Goal: Task Accomplishment & Management: Use online tool/utility

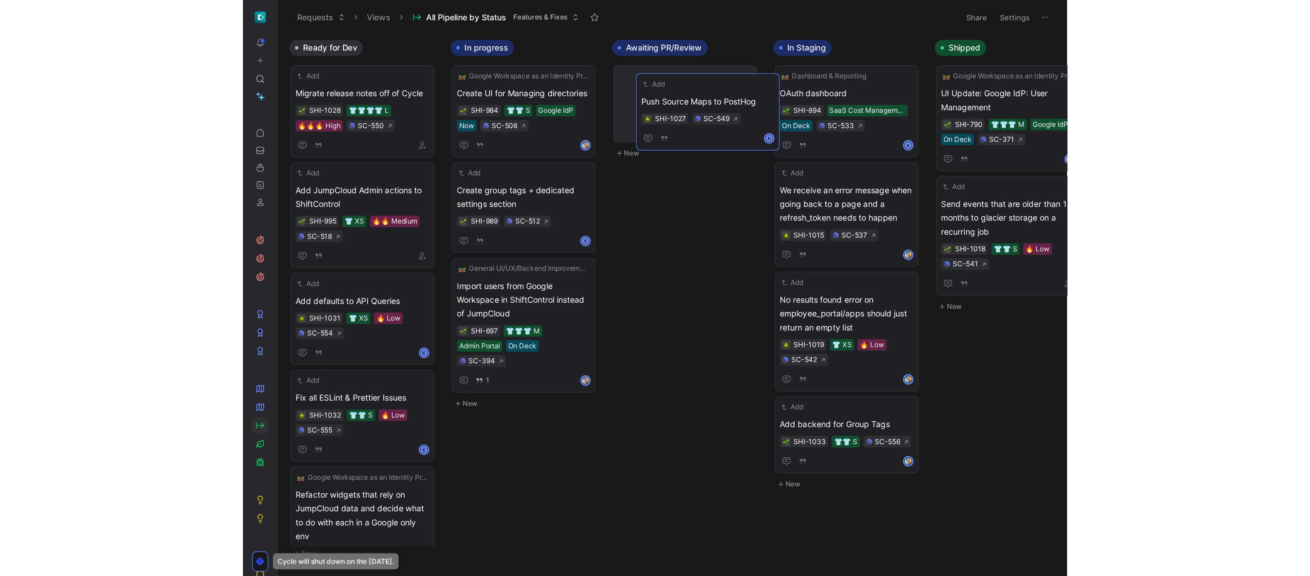
scroll to position [0, 455]
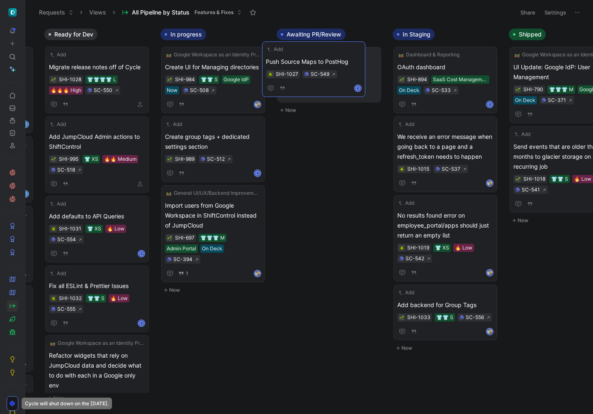
drag, startPoint x: 204, startPoint y: 296, endPoint x: 312, endPoint y: 60, distance: 259.9
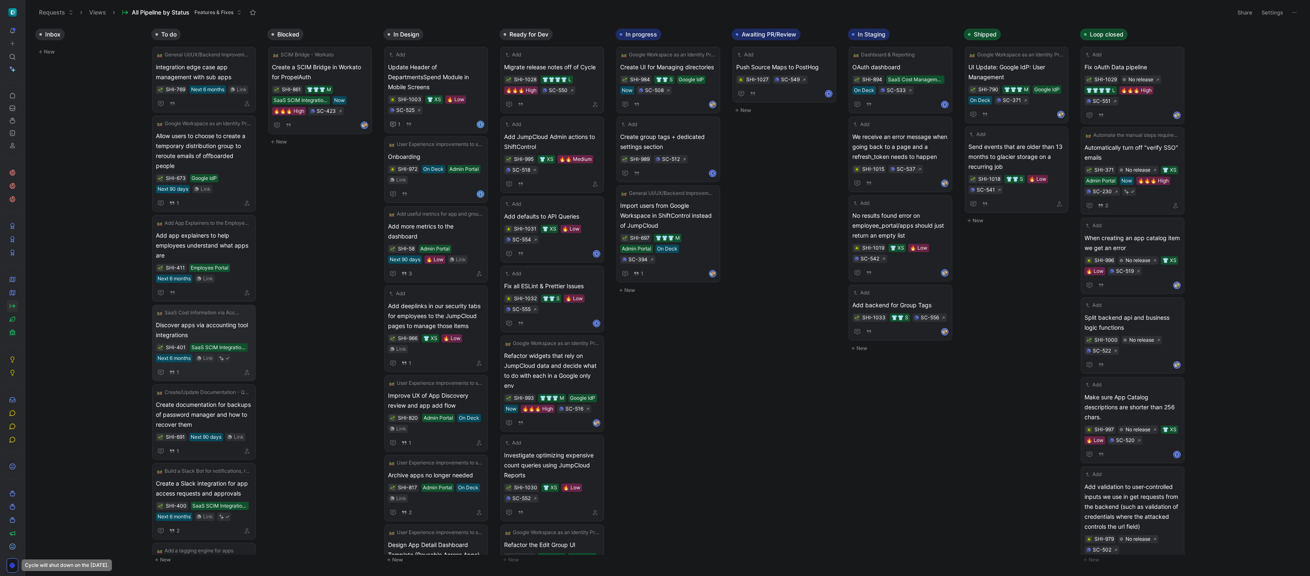
scroll to position [0, 0]
click at [64, 54] on button "New" at bounding box center [89, 52] width 109 height 10
click at [67, 58] on button "Feature" at bounding box center [57, 56] width 34 height 10
click at [58, 85] on div "Fix" at bounding box center [73, 88] width 98 height 10
click at [78, 68] on span at bounding box center [88, 69] width 96 height 10
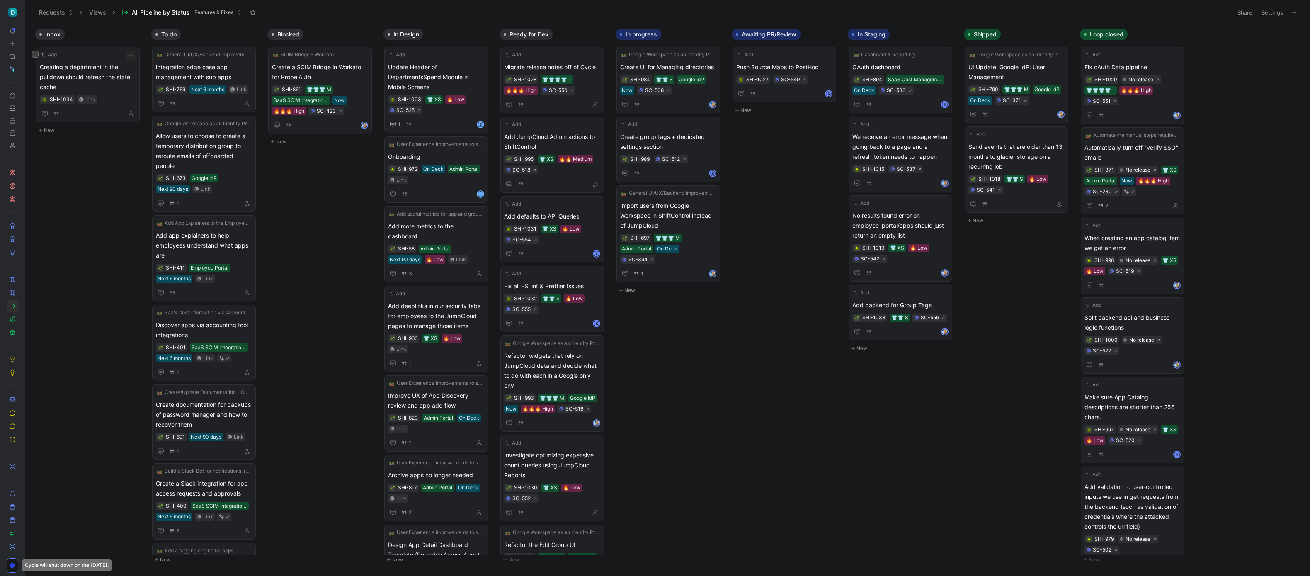
click at [110, 67] on span "Creating a department in the pulldown should refresh the state cache" at bounding box center [88, 77] width 96 height 30
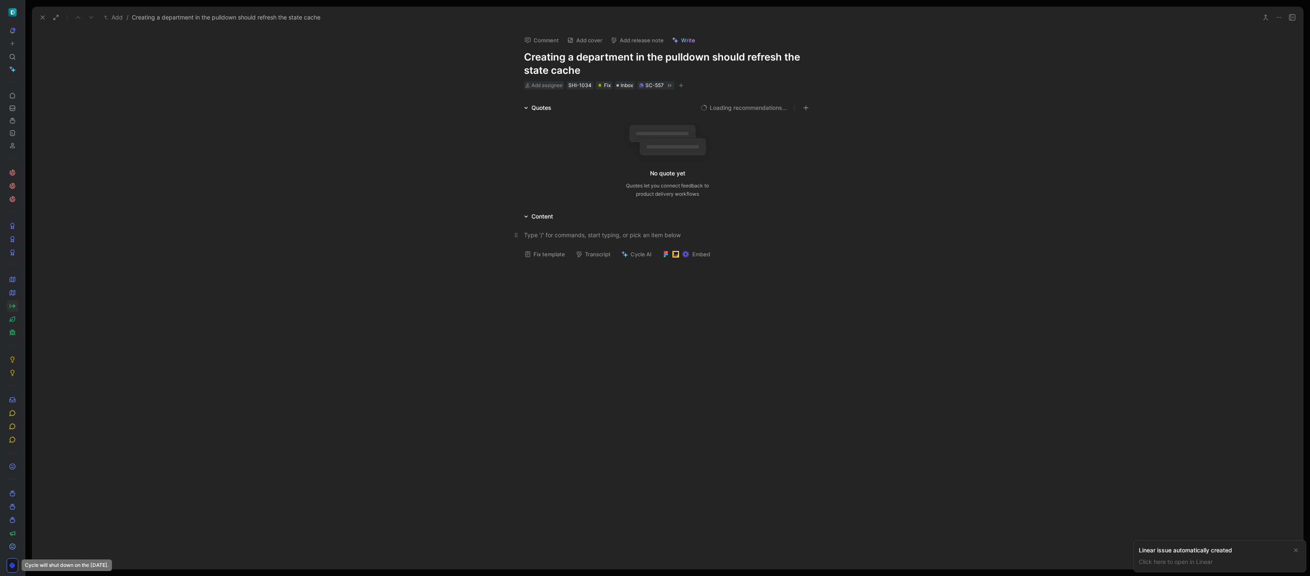
click at [592, 235] on div at bounding box center [667, 234] width 287 height 9
click at [592, 292] on body "To pick up a draggable item, press the space bar. While dragging, use the arrow…" at bounding box center [655, 288] width 1310 height 576
click at [592, 292] on img at bounding box center [654, 287] width 1309 height 575
click at [574, 260] on div at bounding box center [667, 240] width 1271 height 39
click at [592, 292] on div "1. I created a new department called 'Advisory'. When assigning a team member t…" at bounding box center [667, 256] width 1271 height 71
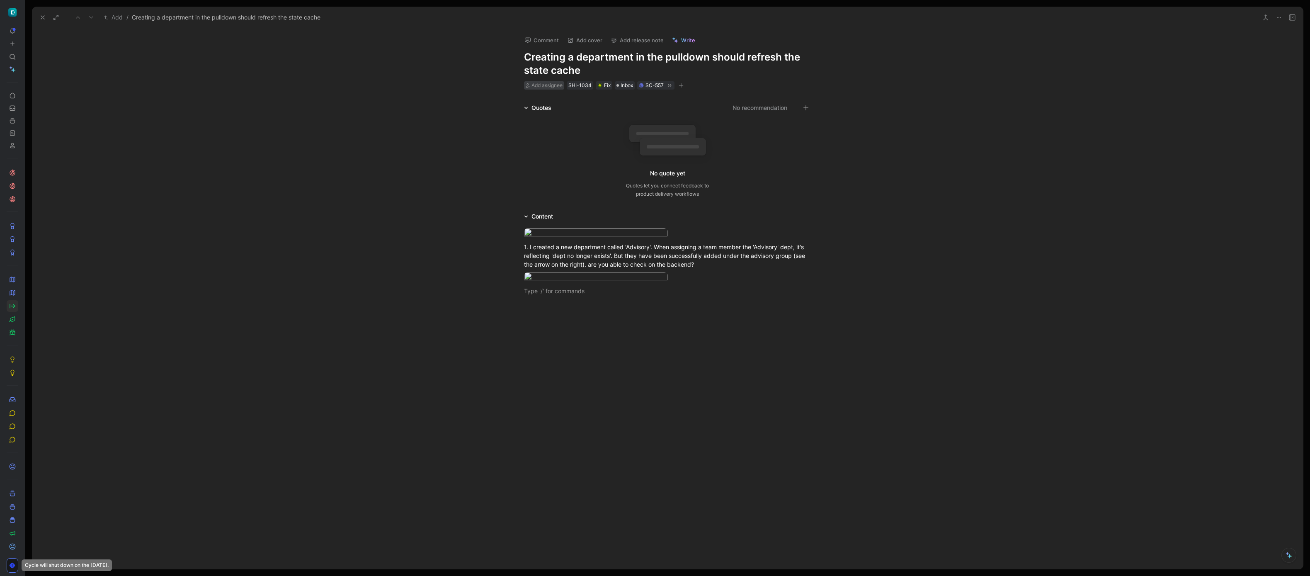
click at [548, 85] on span "Add assignee" at bounding box center [546, 85] width 31 height 6
click at [558, 168] on span "[DEMOGRAPHIC_DATA][PERSON_NAME]" at bounding box center [594, 166] width 110 height 7
click at [592, 304] on div "1. I created a new department called 'Advisory'. When assigning a team member t…" at bounding box center [667, 262] width 1271 height 83
click at [44, 15] on icon at bounding box center [42, 17] width 7 height 7
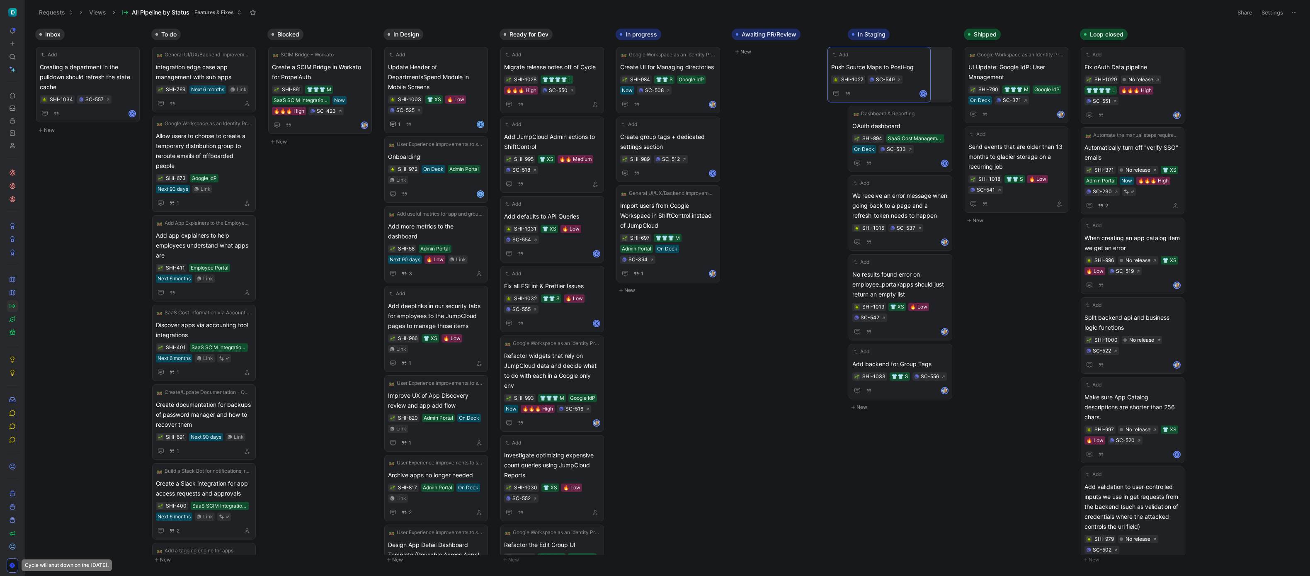
drag, startPoint x: 791, startPoint y: 66, endPoint x: 887, endPoint y: 64, distance: 96.2
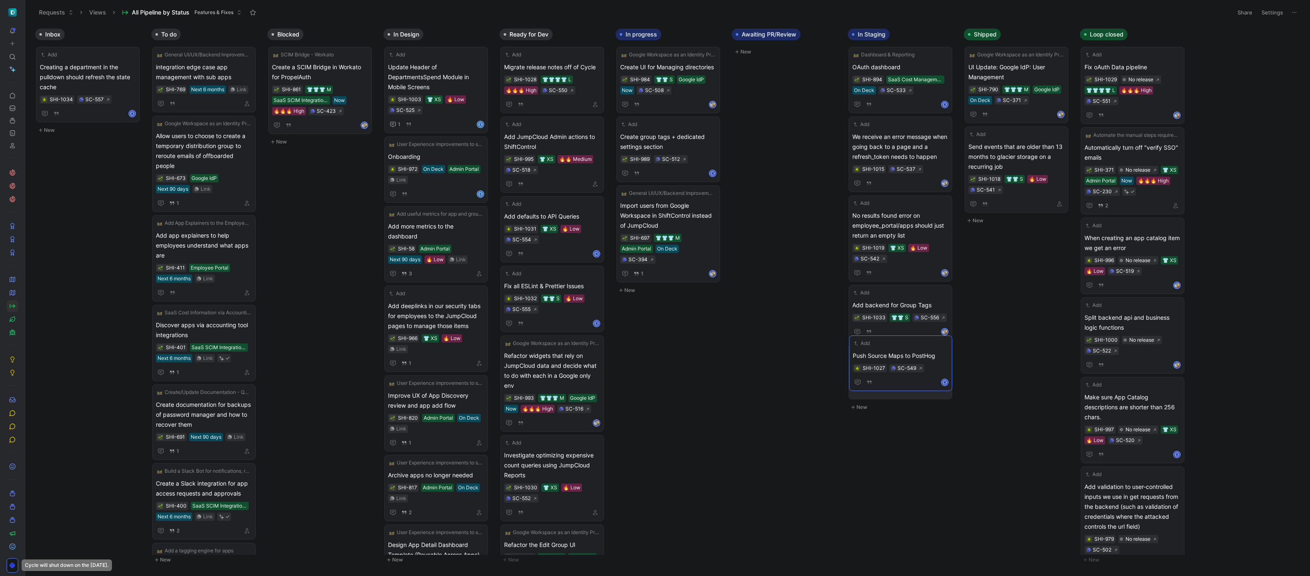
drag, startPoint x: 887, startPoint y: 67, endPoint x: 887, endPoint y: 361, distance: 293.9
